Goal: Check status

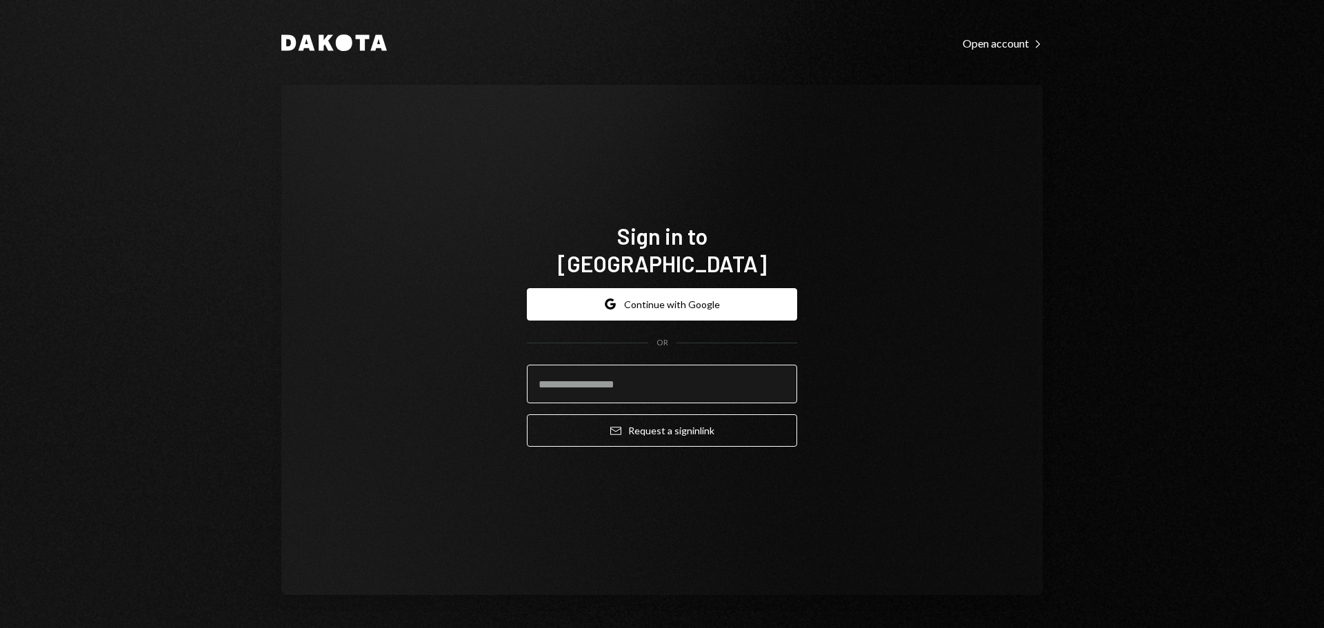
click at [576, 367] on input "email" at bounding box center [662, 384] width 270 height 39
type input "**********"
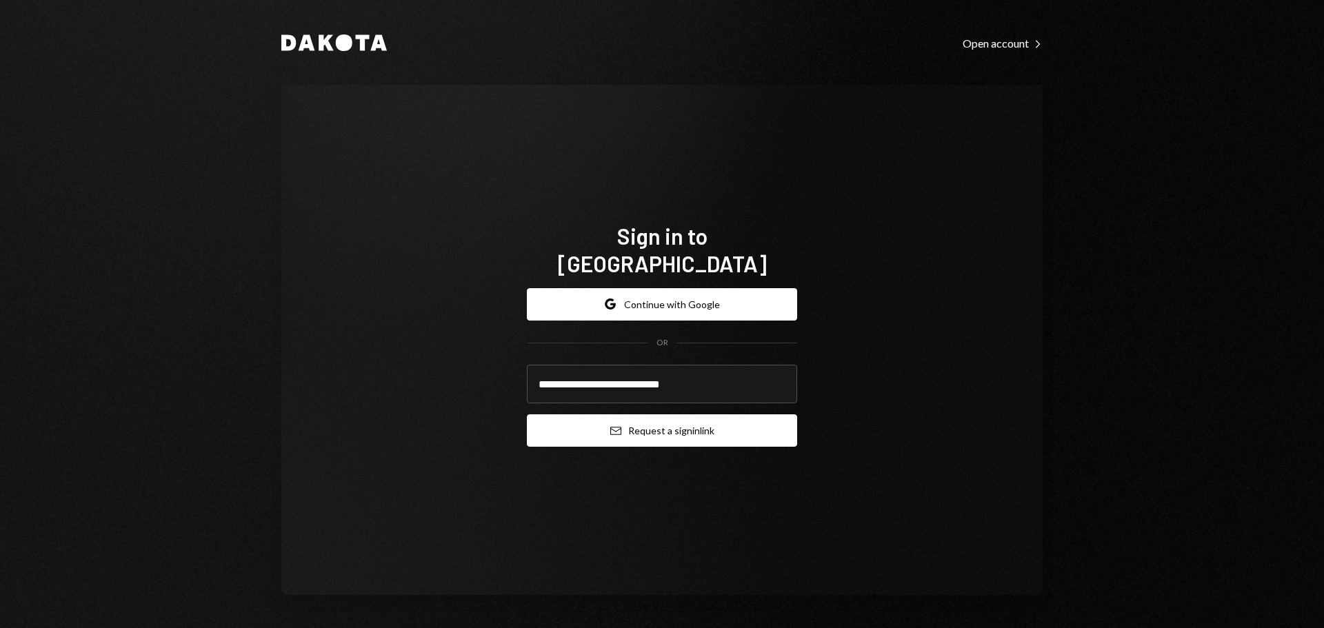
click at [588, 417] on button "Email Request a sign in link" at bounding box center [662, 430] width 270 height 32
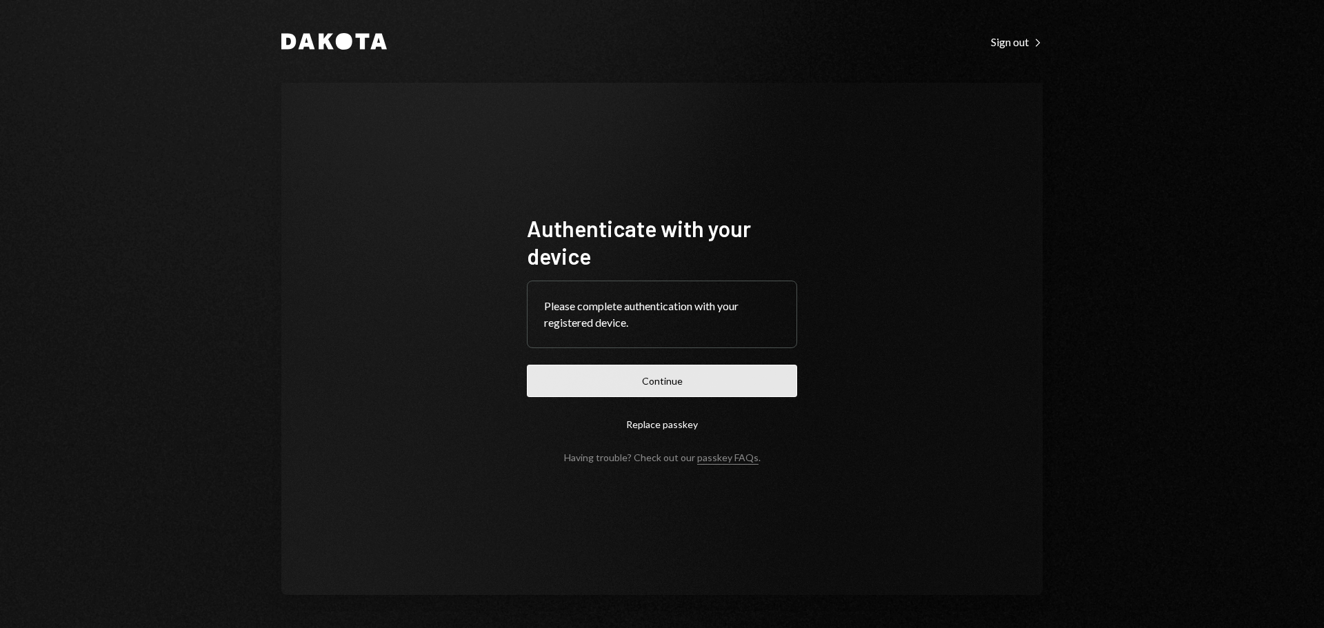
click at [648, 385] on button "Continue" at bounding box center [662, 381] width 270 height 32
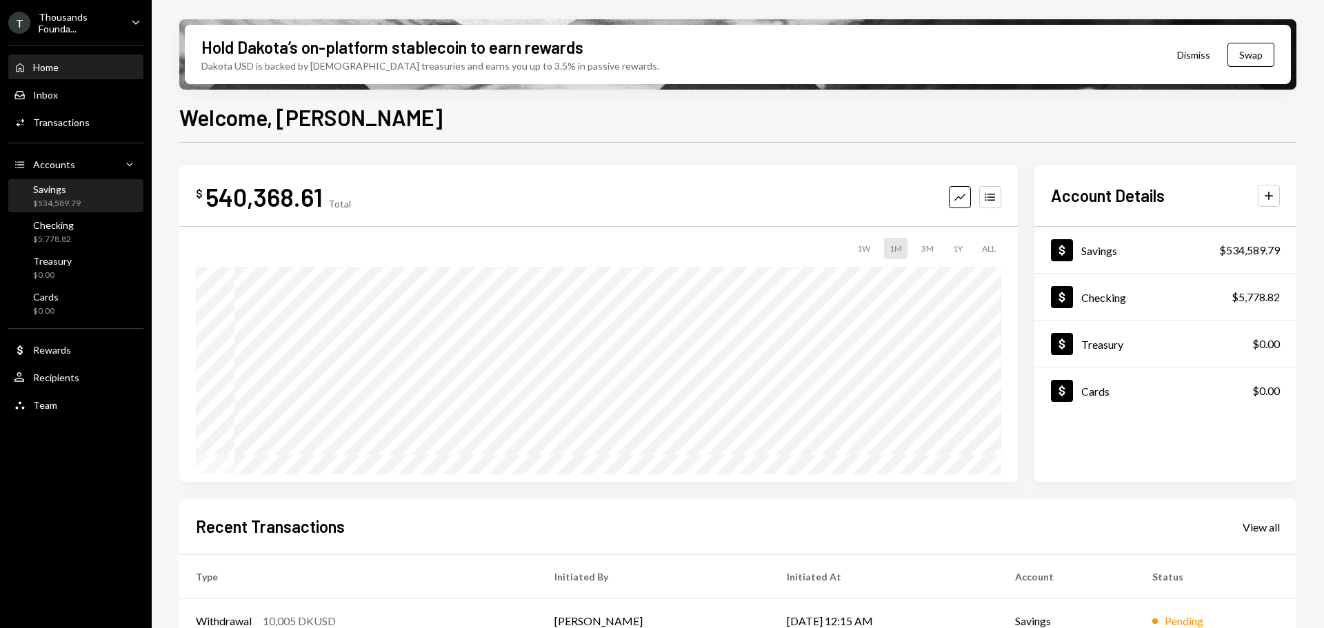
click at [59, 203] on div "$534,589.79" at bounding box center [57, 204] width 48 height 12
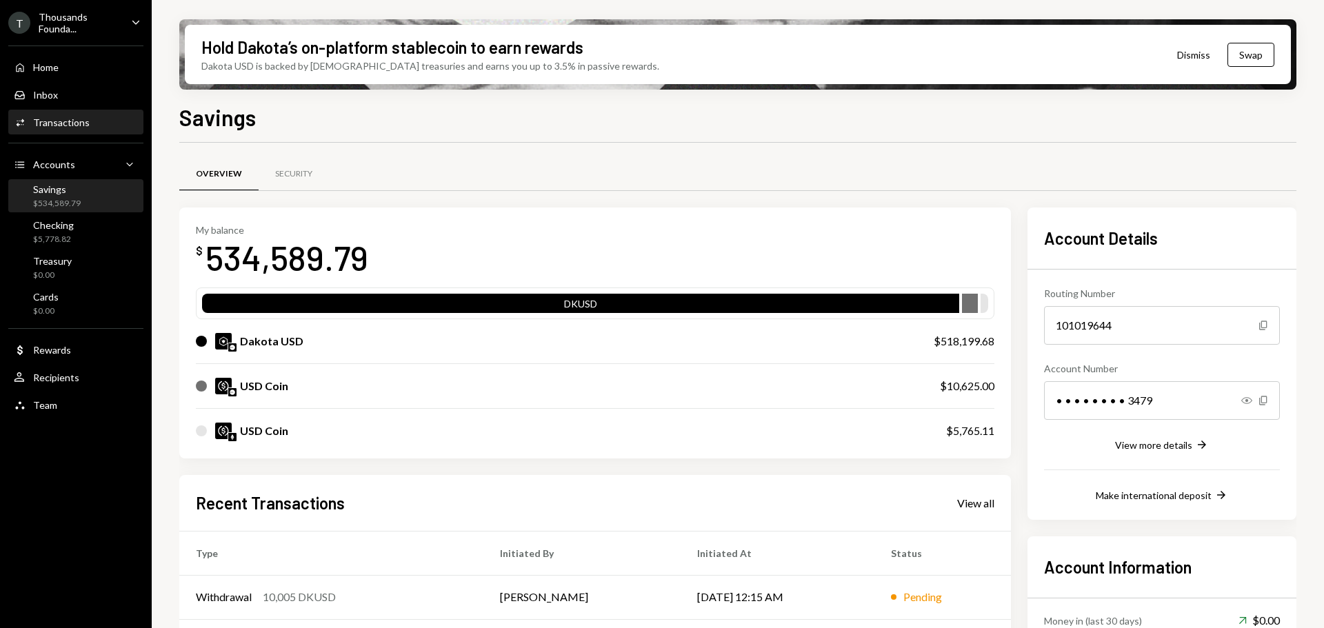
click at [74, 117] on div "Activities Transactions" at bounding box center [52, 123] width 76 height 12
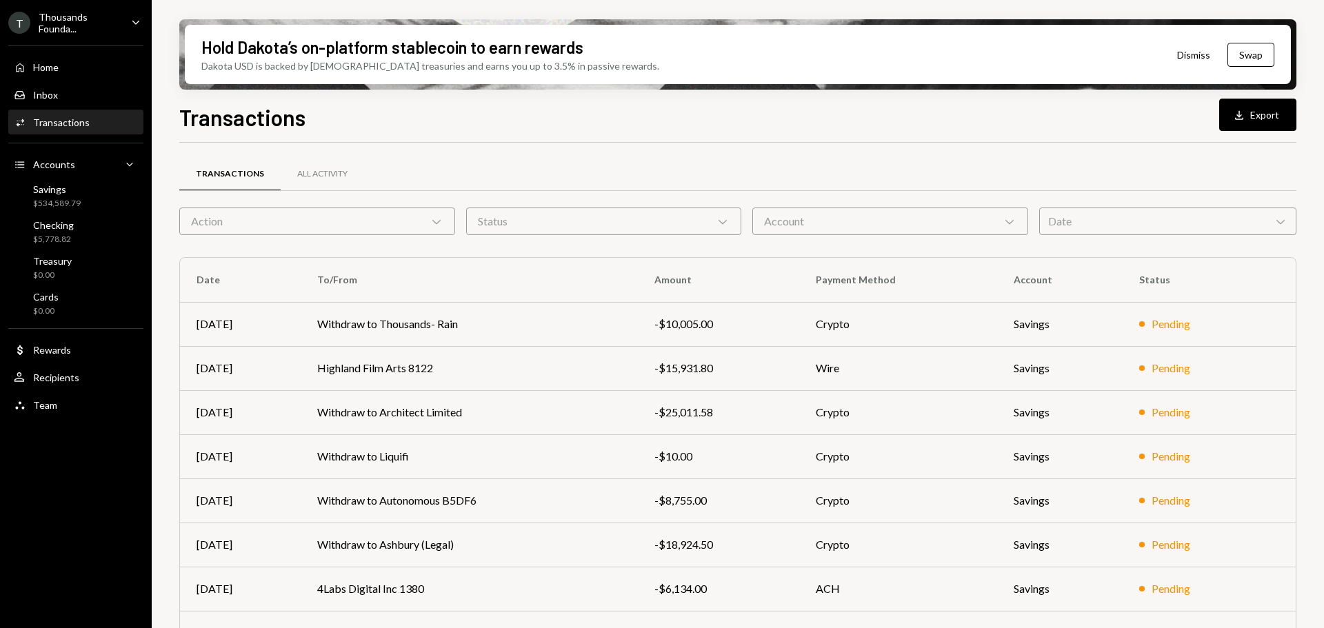
click at [159, 260] on div "Hold Dakota’s on-platform stablecoin to earn rewards Dakota USD is backed by U.…" at bounding box center [738, 314] width 1172 height 628
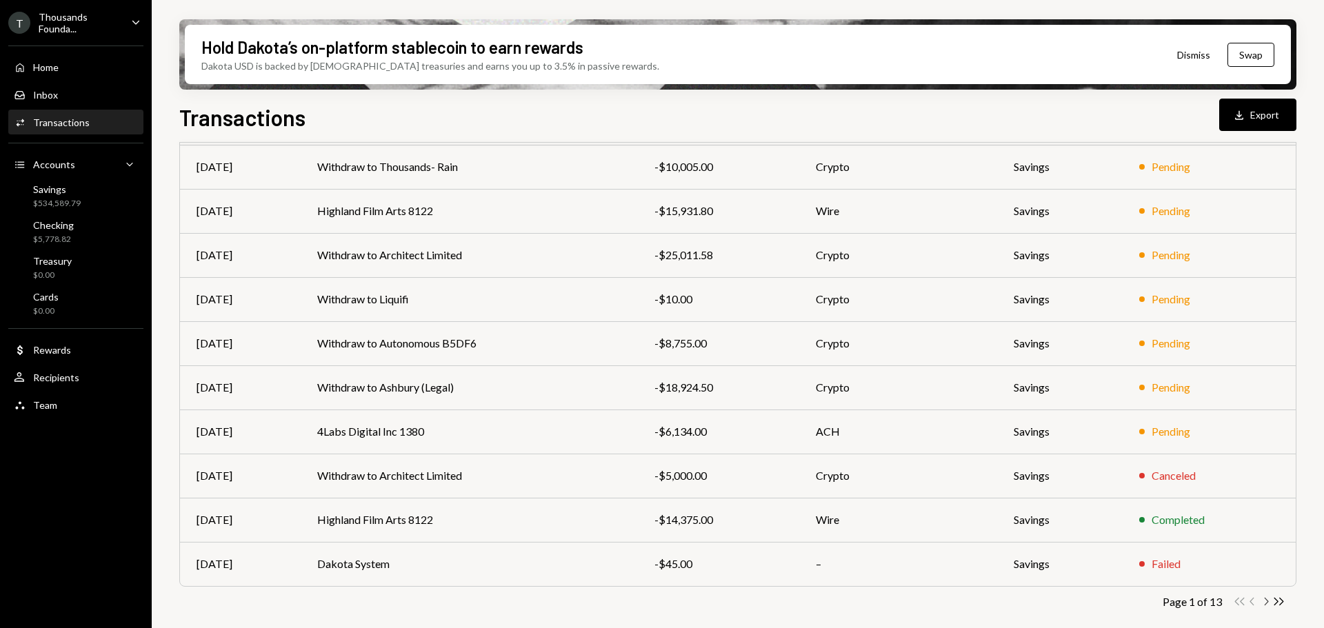
click at [1269, 606] on icon "Chevron Right" at bounding box center [1265, 601] width 13 height 13
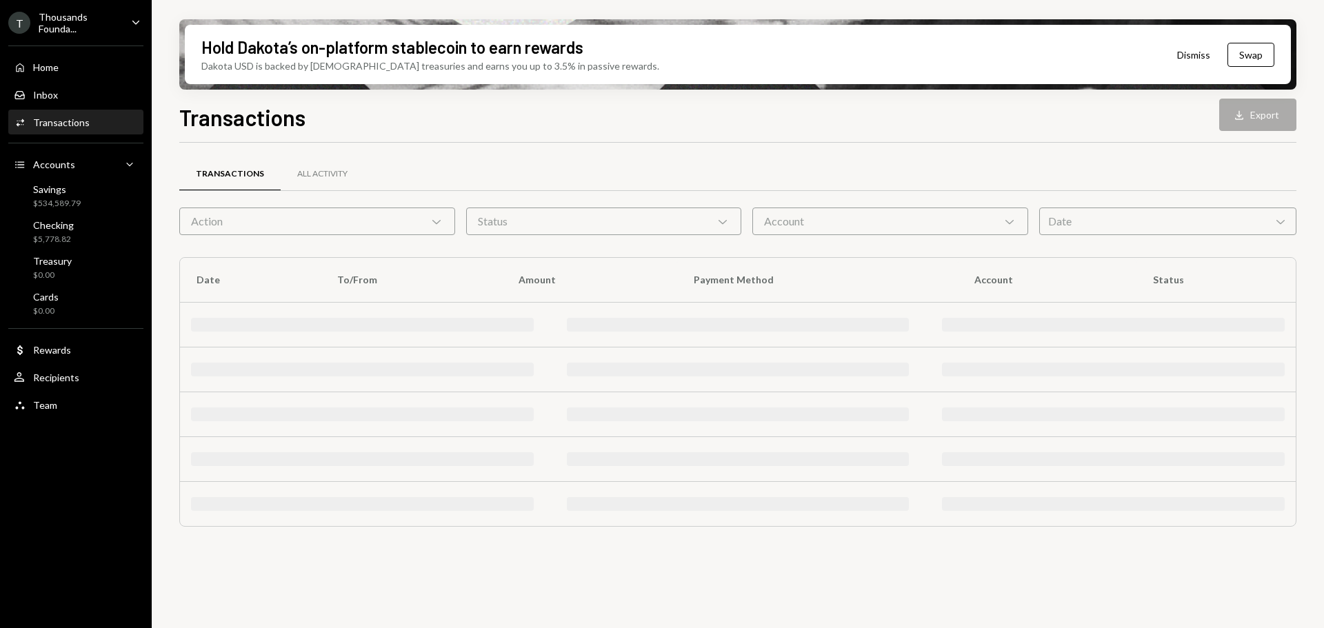
scroll to position [0, 0]
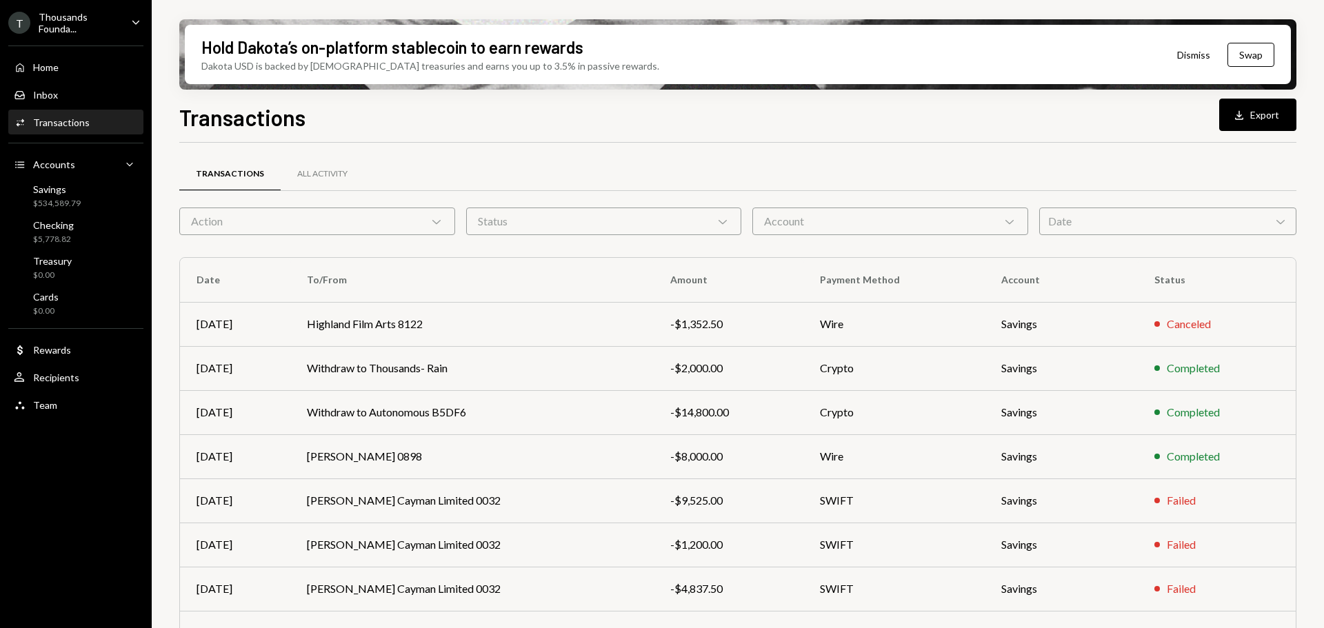
click at [157, 207] on div "Hold Dakota’s on-platform stablecoin to earn rewards Dakota USD is backed by U.…" at bounding box center [738, 314] width 1172 height 628
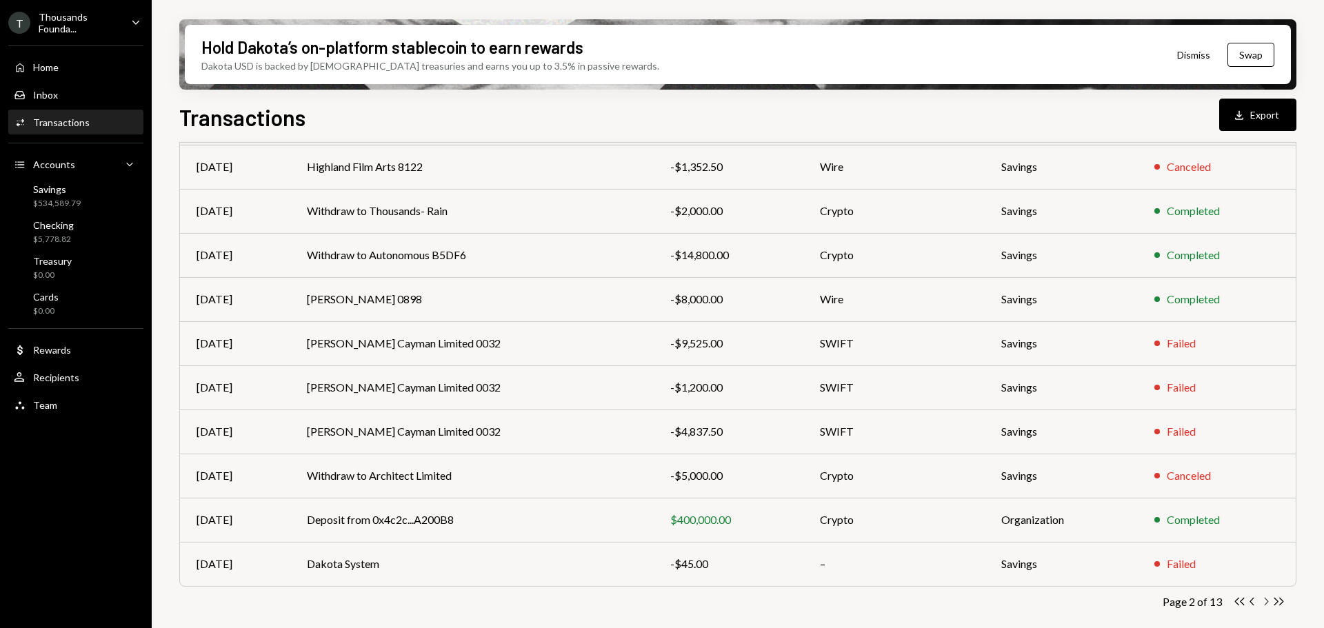
click at [1260, 598] on icon "Chevron Right" at bounding box center [1265, 601] width 13 height 13
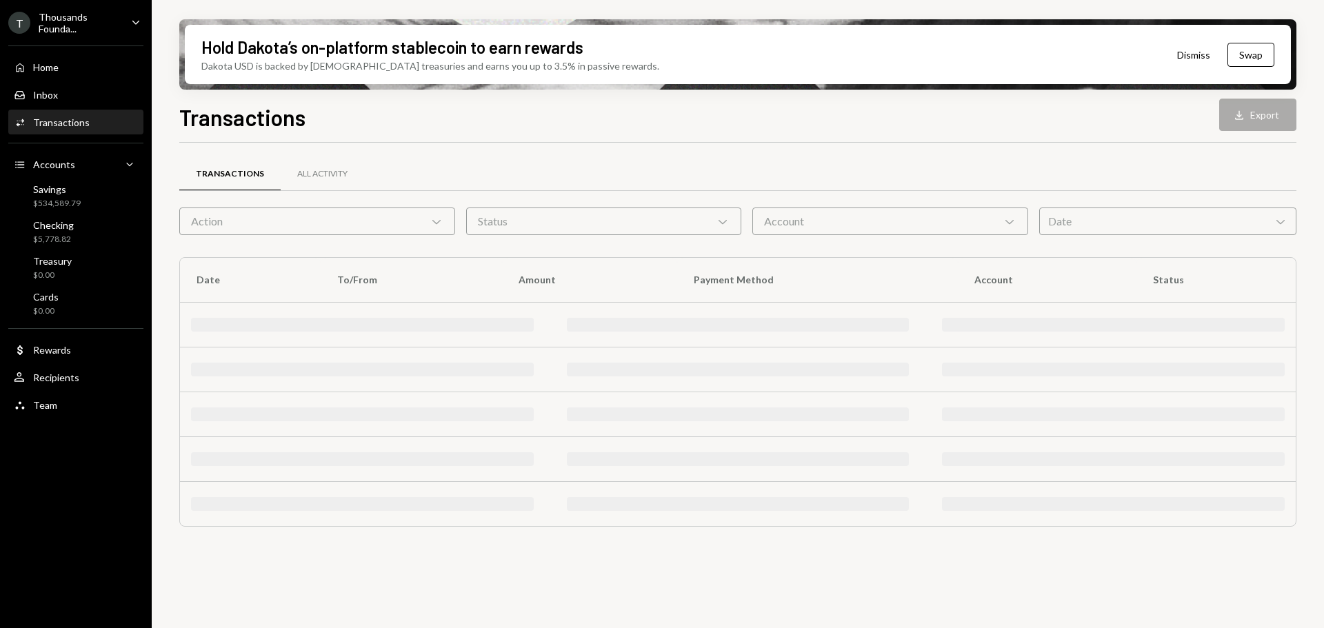
scroll to position [0, 0]
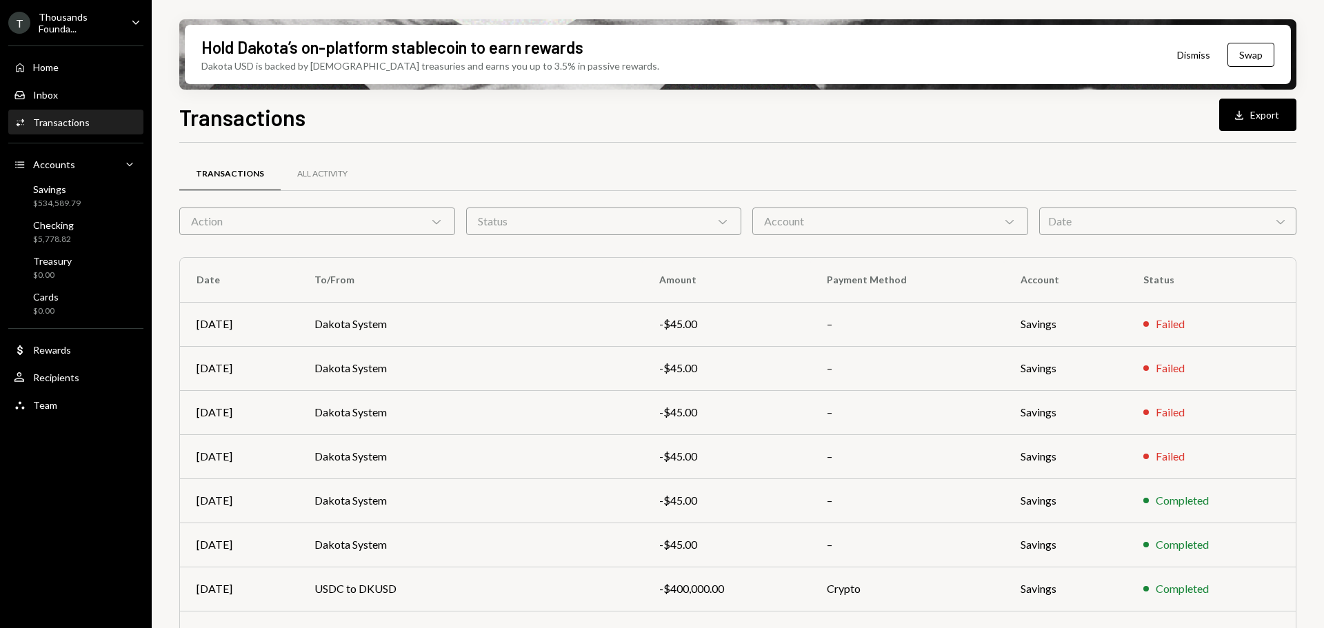
click at [1309, 341] on div "Hold Dakota’s on-platform stablecoin to earn rewards Dakota USD is backed by U.…" at bounding box center [738, 314] width 1172 height 628
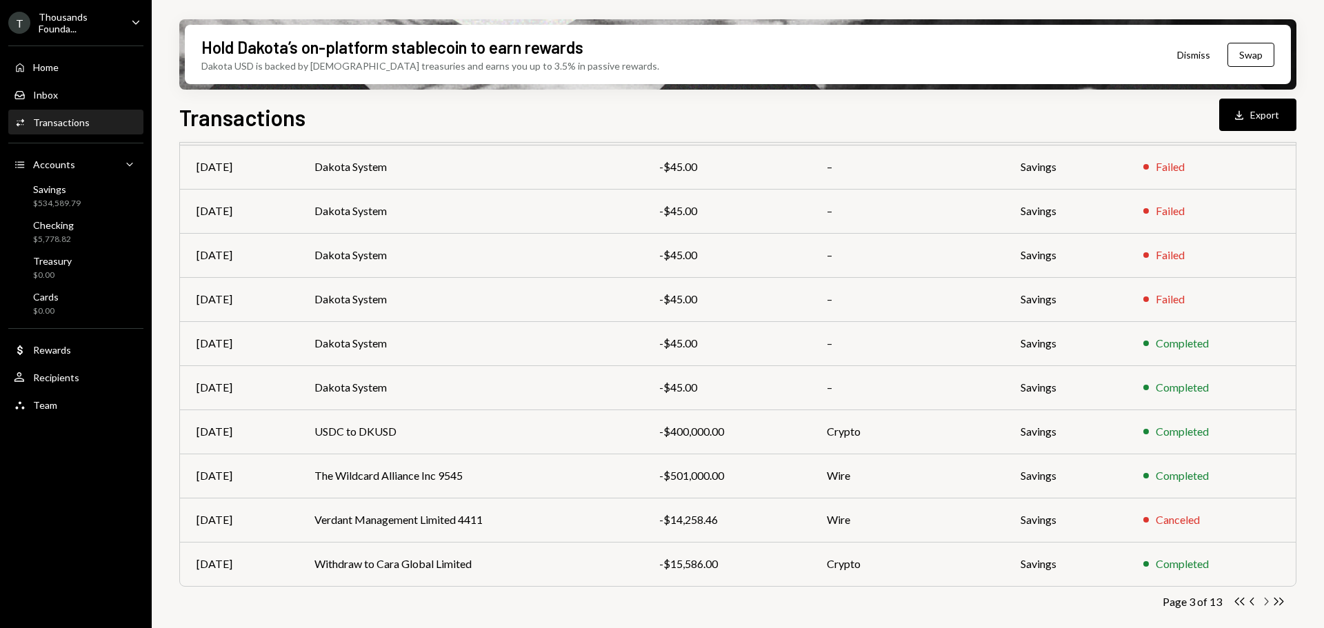
click at [1261, 601] on icon "Chevron Right" at bounding box center [1265, 601] width 13 height 13
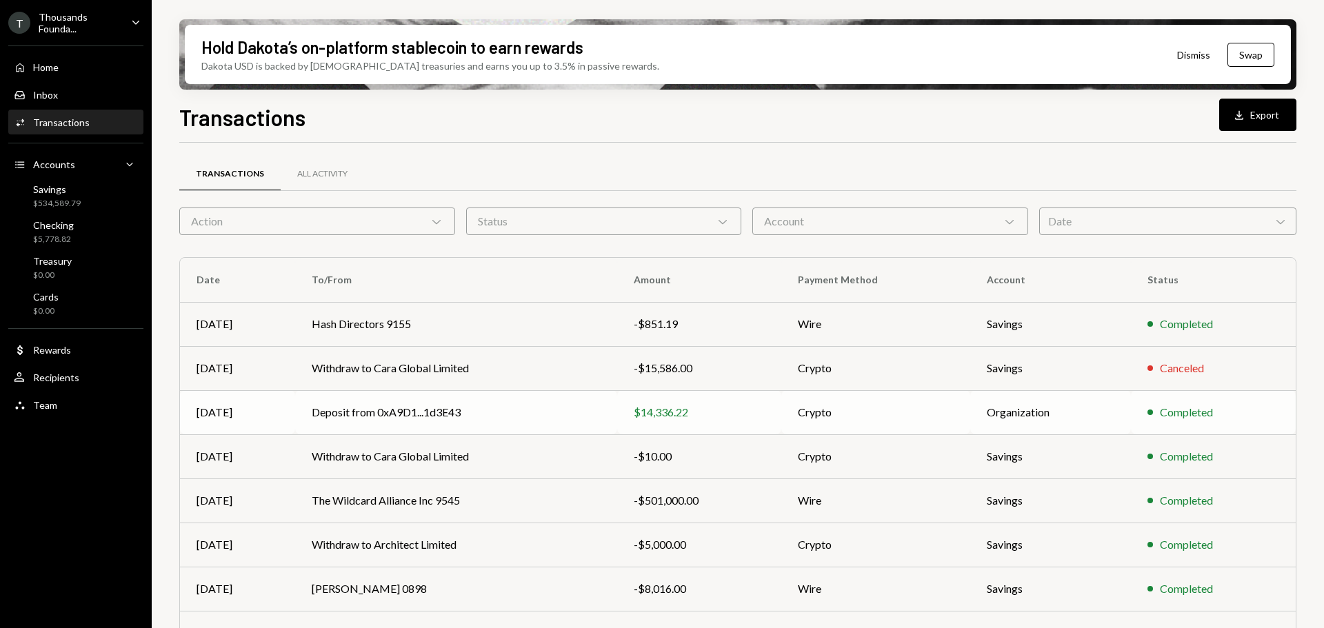
click at [580, 413] on td "Deposit from 0xA9D1...1d3E43" at bounding box center [456, 412] width 322 height 44
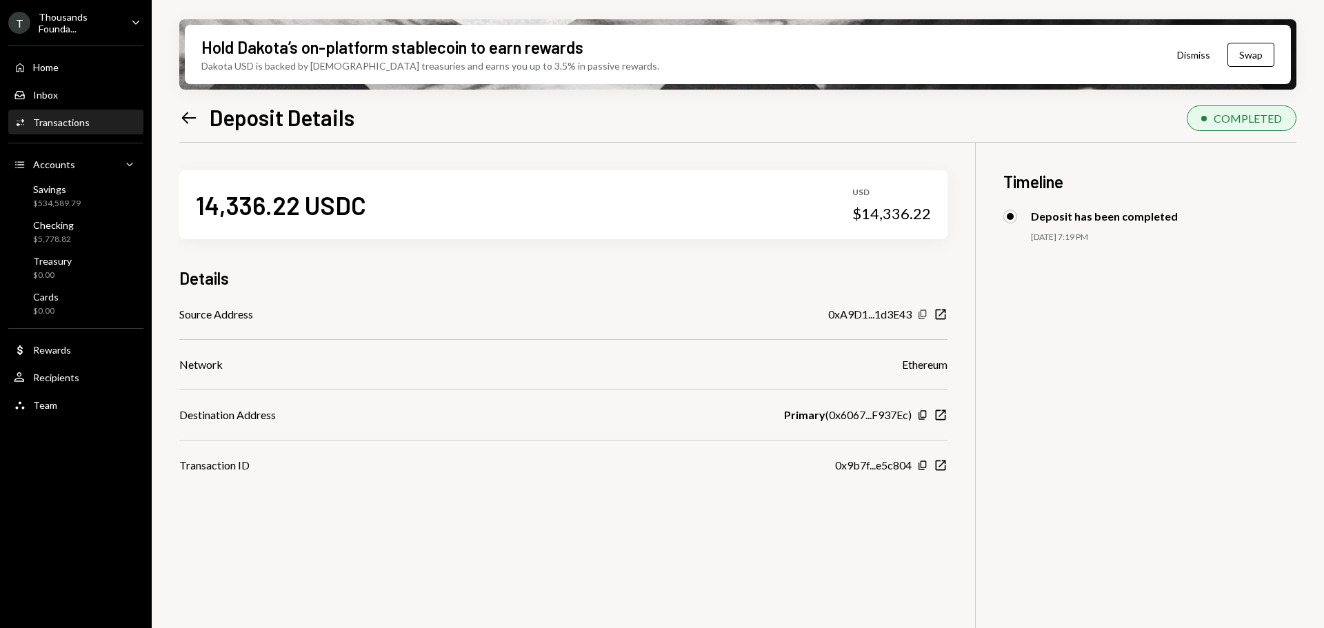
click at [918, 314] on icon "Copy" at bounding box center [922, 314] width 11 height 11
click at [938, 466] on icon "New Window" at bounding box center [941, 466] width 14 height 14
click at [479, 516] on div "14,336.22 USDC USD $14,336.22 Details Source Address 0xA9D1...1d3E43 Copy New W…" at bounding box center [737, 457] width 1117 height 628
click at [214, 269] on h3 "Details" at bounding box center [204, 278] width 50 height 23
click at [188, 251] on div "14,336.22 USDC USD $14,336.22 Details Source Address 0xA9D1...1d3E43 Copy New W…" at bounding box center [563, 308] width 768 height 331
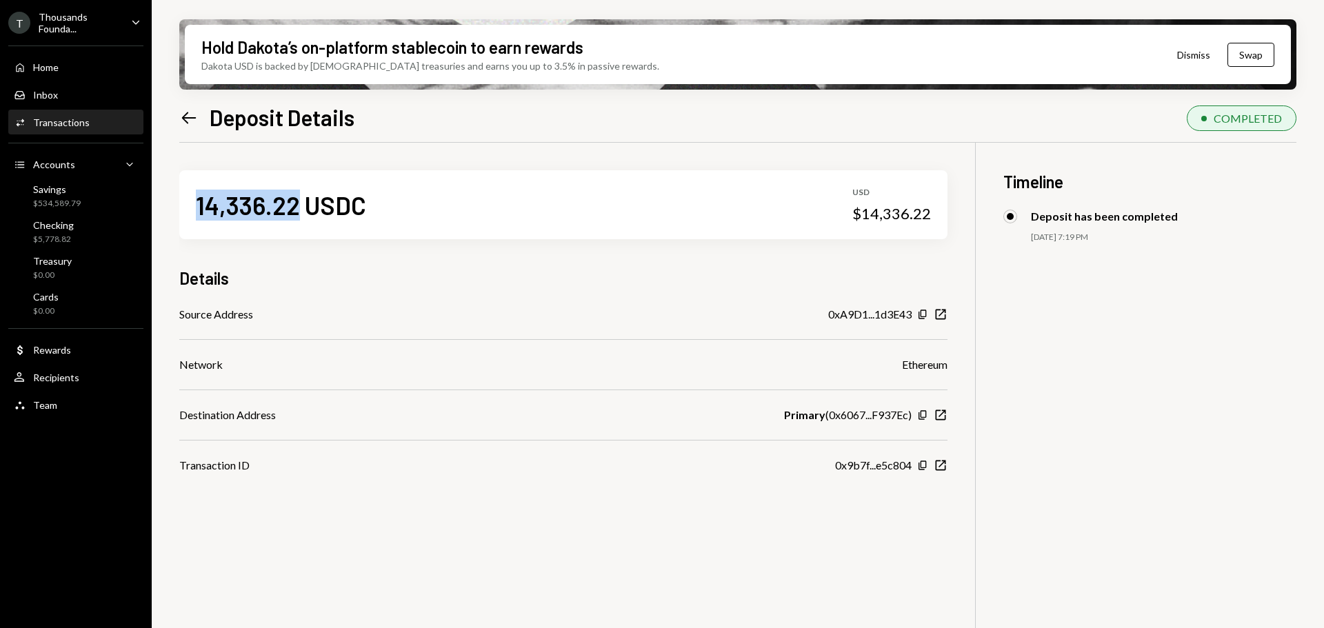
click at [188, 251] on div "14,336.22 USDC USD $14,336.22 Details Source Address 0xA9D1...1d3E43 Copy New W…" at bounding box center [563, 308] width 768 height 331
click at [243, 250] on div "14,336.22 USDC USD $14,336.22 Details Source Address 0xA9D1...1d3E43 Copy New W…" at bounding box center [563, 308] width 768 height 331
click at [424, 213] on div "14,336.22 USDC USD $14,336.22" at bounding box center [563, 204] width 768 height 69
click at [177, 117] on div "Hold Dakota’s on-platform stablecoin to earn rewards Dakota USD is backed by U.…" at bounding box center [738, 314] width 1172 height 628
click at [187, 121] on icon "Left Arrow" at bounding box center [188, 117] width 19 height 19
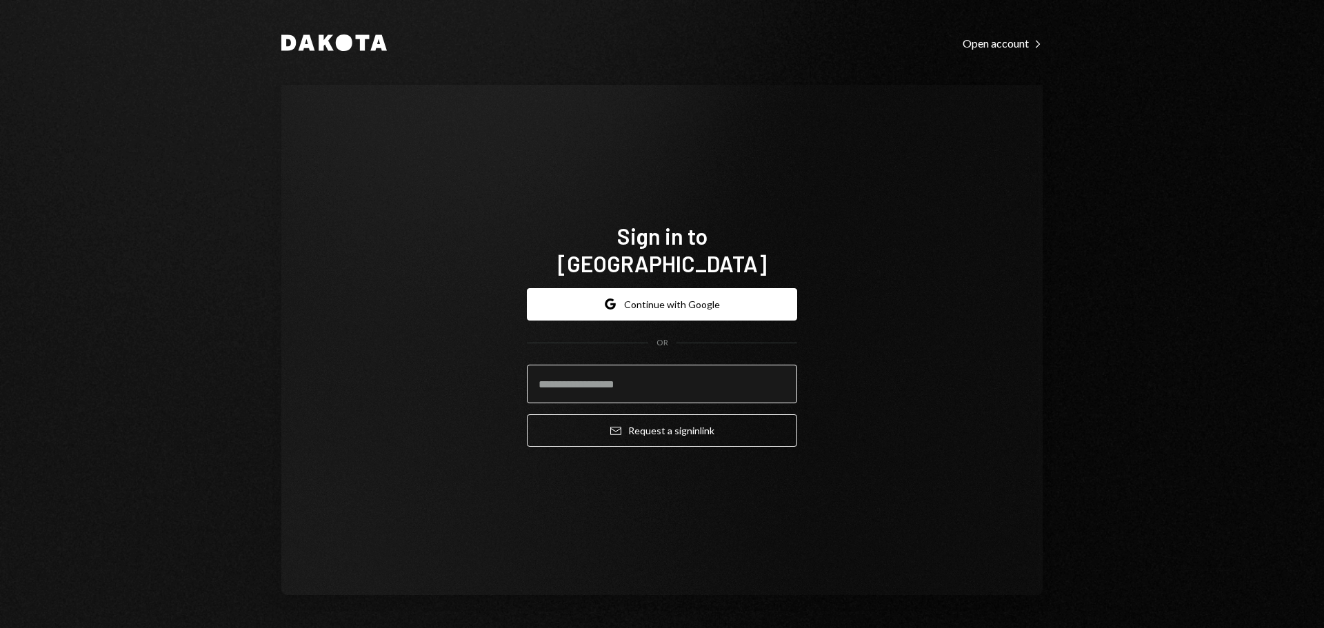
click at [573, 376] on input "email" at bounding box center [662, 384] width 270 height 39
type input "**********"
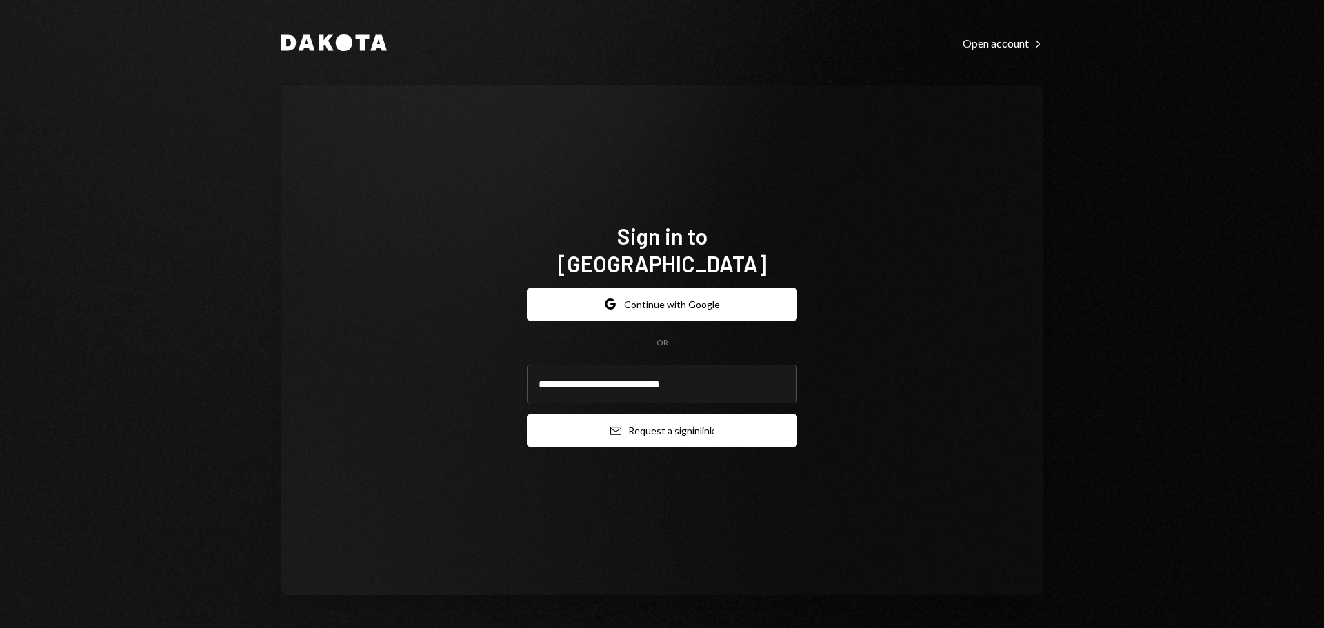
click at [584, 414] on button "Email Request a sign in link" at bounding box center [662, 430] width 270 height 32
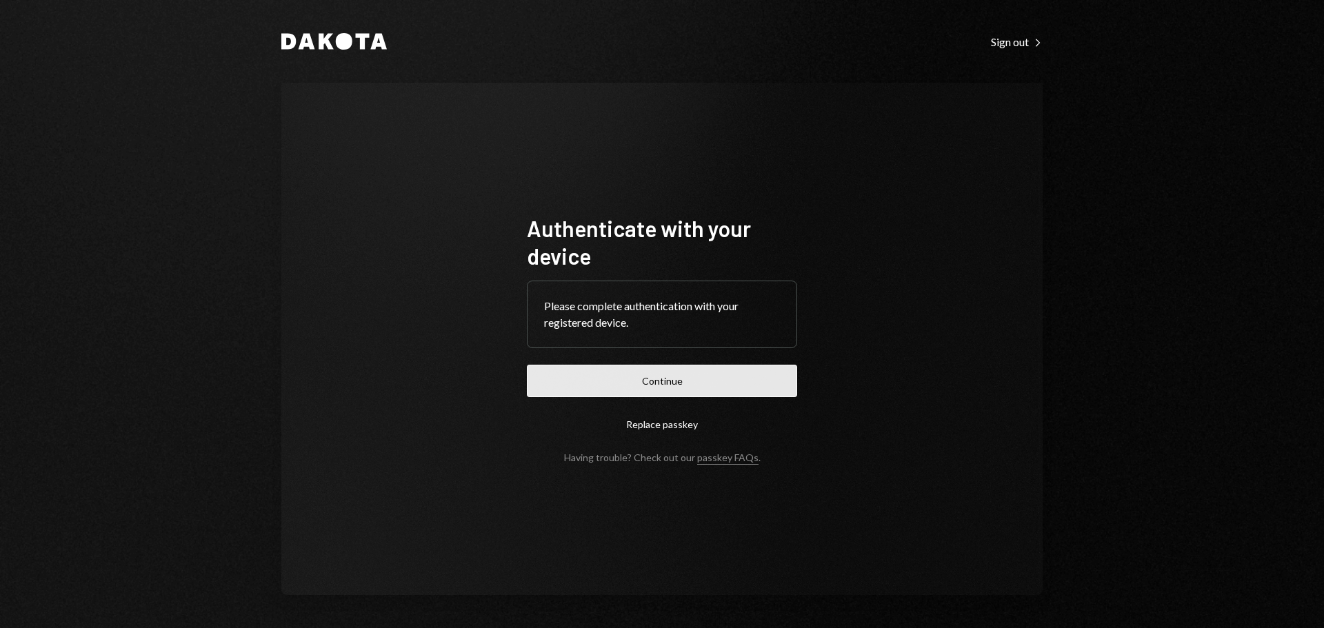
click at [588, 379] on button "Continue" at bounding box center [662, 381] width 270 height 32
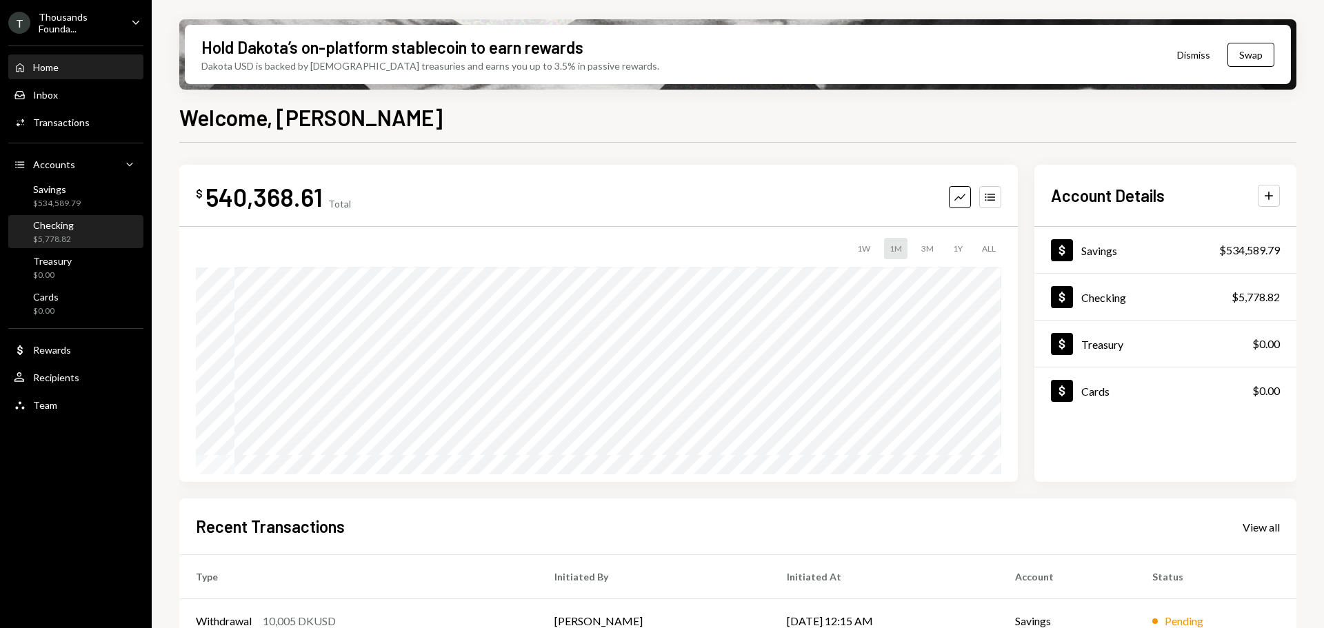
click at [64, 226] on div "Checking" at bounding box center [53, 225] width 41 height 12
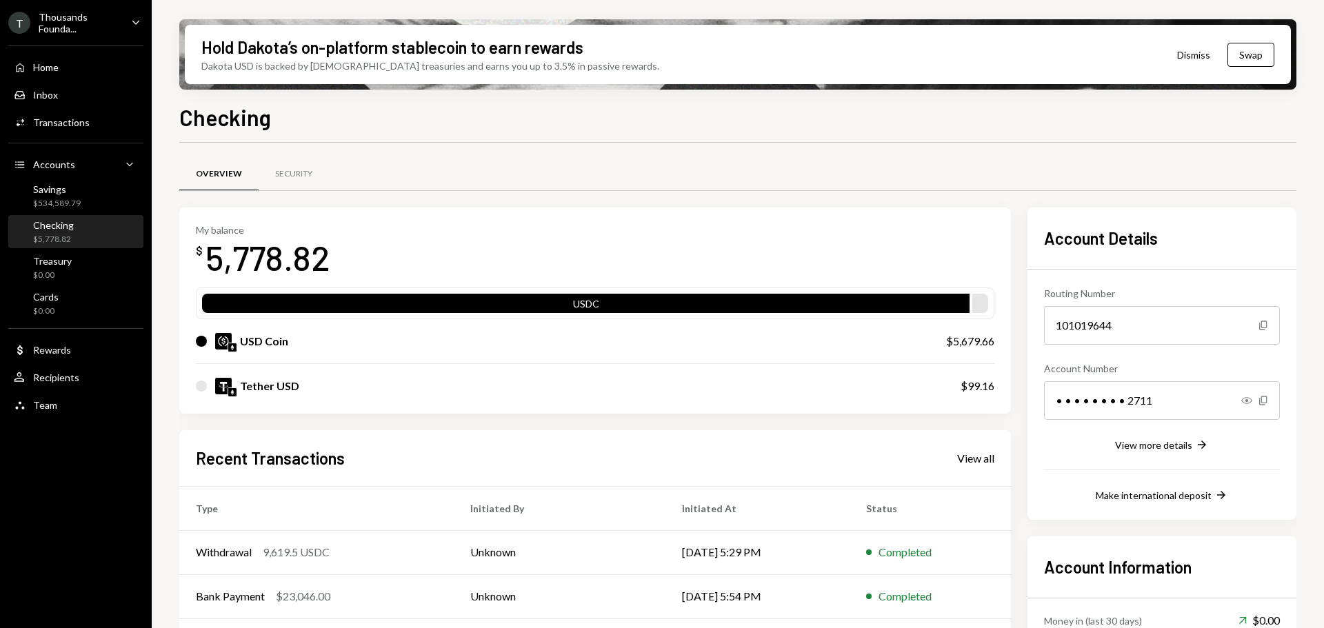
click at [156, 433] on div "Hold Dakota’s on-platform stablecoin to earn rewards Dakota USD is backed by U.…" at bounding box center [738, 314] width 1172 height 628
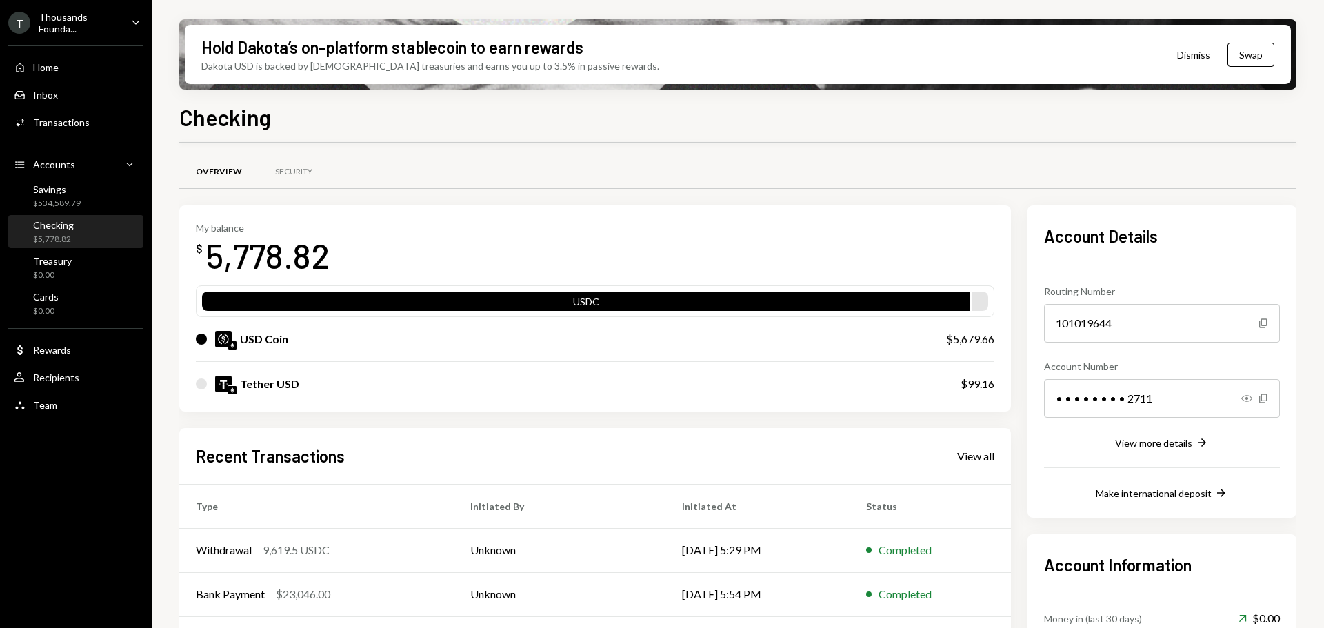
scroll to position [134, 0]
